Goal: Submit feedback/report problem

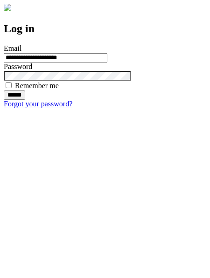
click at [25, 100] on input "******" at bounding box center [14, 95] width 21 height 9
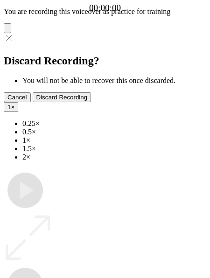
type input "**********"
